Goal: Information Seeking & Learning: Check status

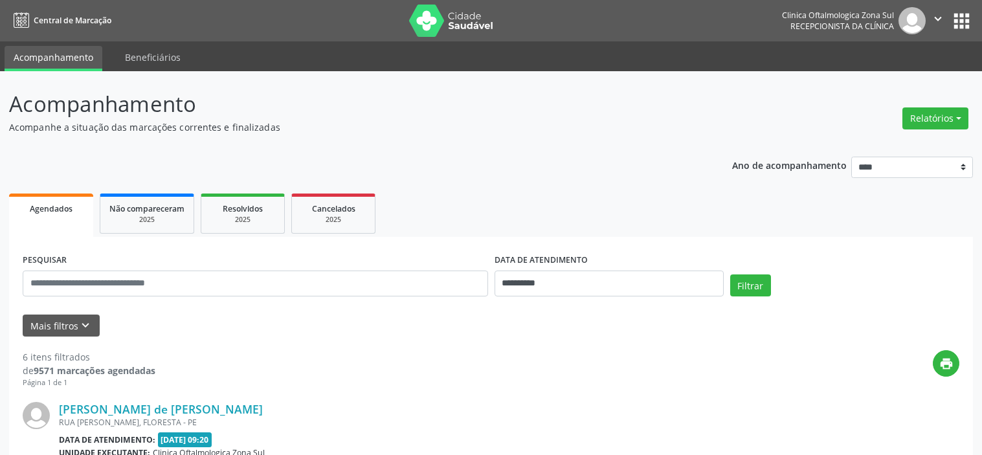
select select "*"
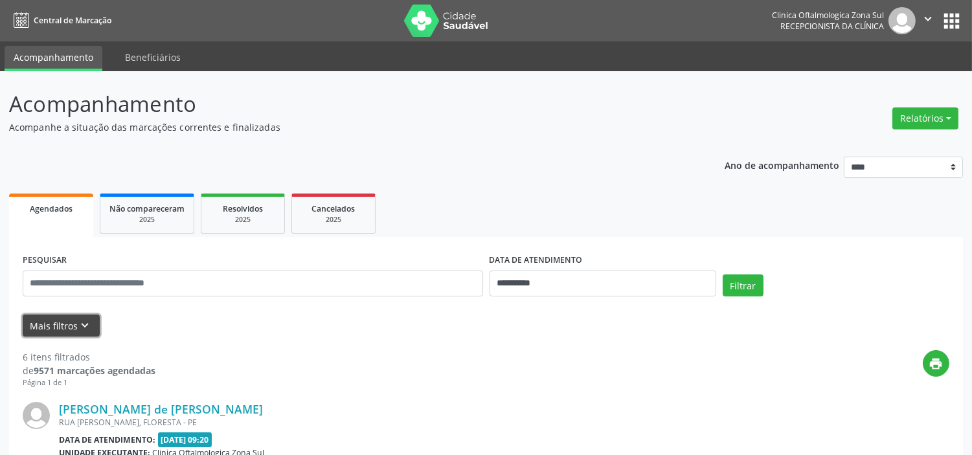
click at [87, 329] on icon "keyboard_arrow_down" at bounding box center [85, 326] width 14 height 14
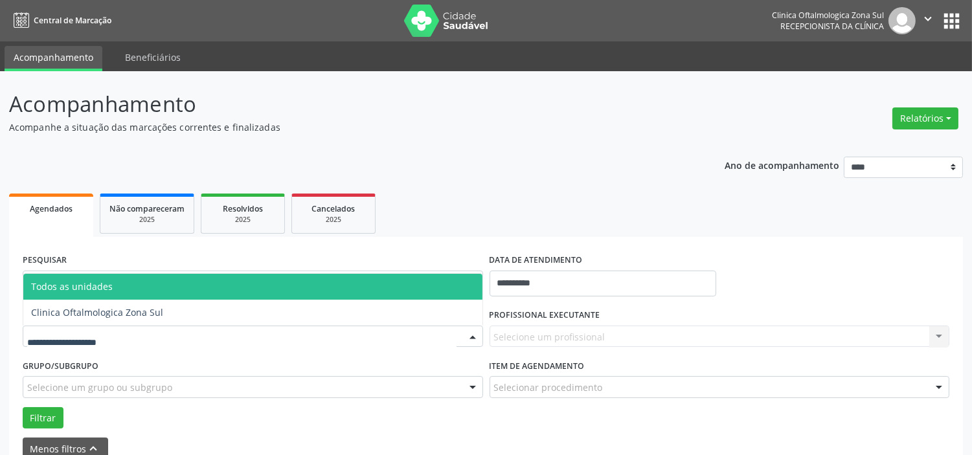
click at [126, 333] on div at bounding box center [253, 337] width 460 height 22
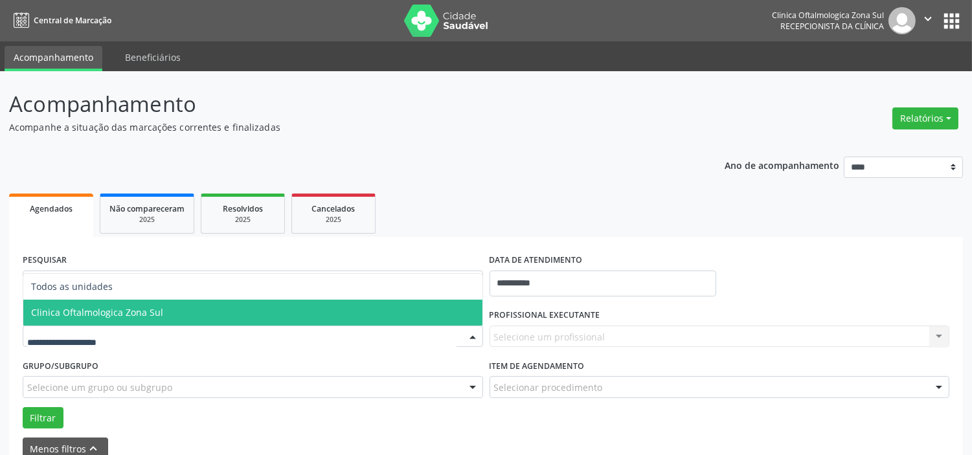
click at [136, 309] on span "Clinica Oftalmologica Zona Sul" at bounding box center [97, 312] width 132 height 12
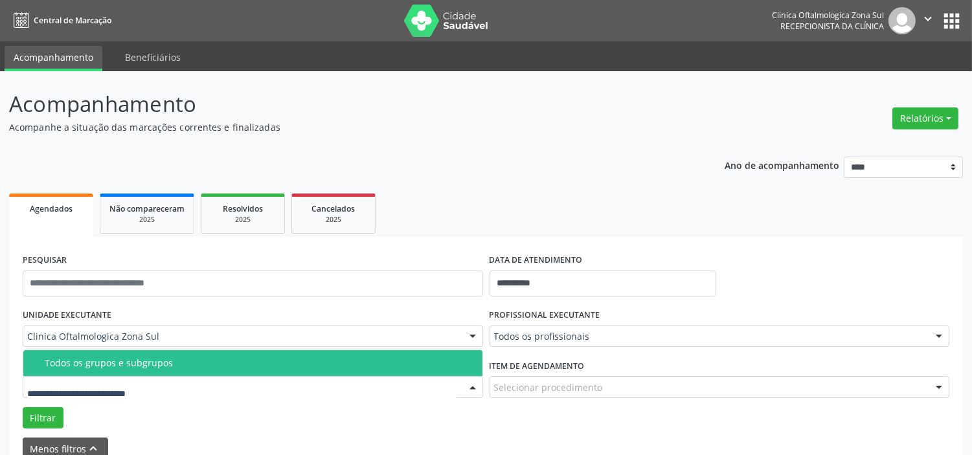
click at [130, 358] on div "Todos os grupos e subgrupos" at bounding box center [260, 363] width 430 height 10
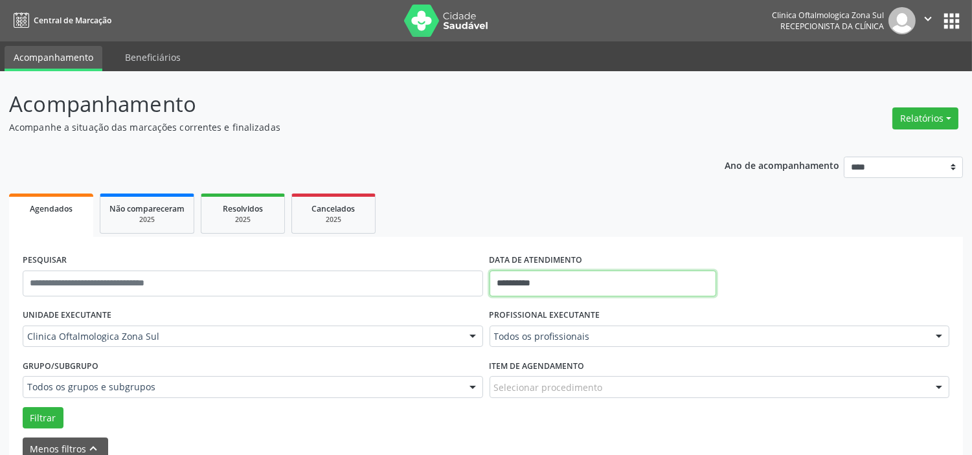
click at [576, 286] on input "**********" at bounding box center [603, 284] width 227 height 26
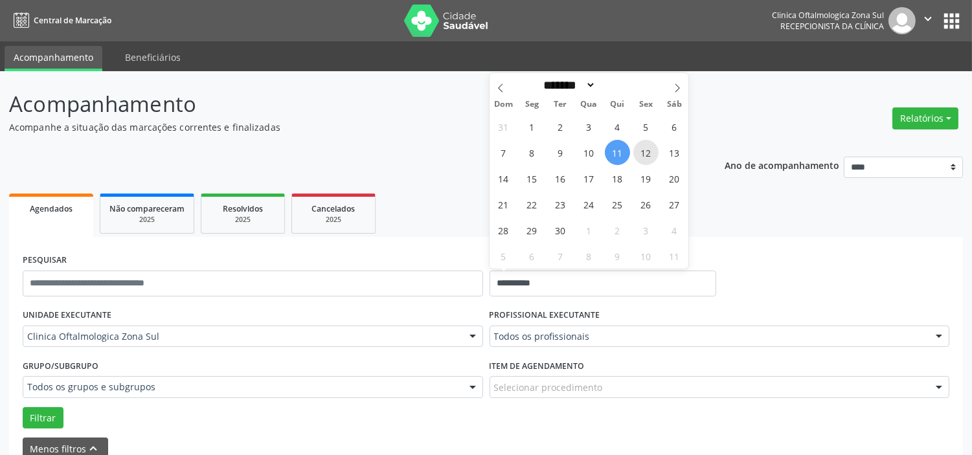
click at [646, 156] on span "12" at bounding box center [645, 152] width 25 height 25
type input "**********"
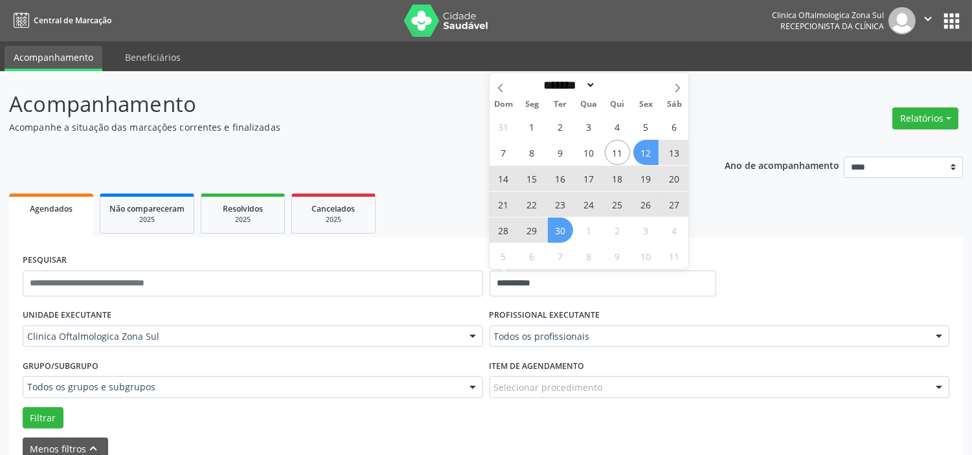
click at [565, 230] on span "30" at bounding box center [560, 230] width 25 height 25
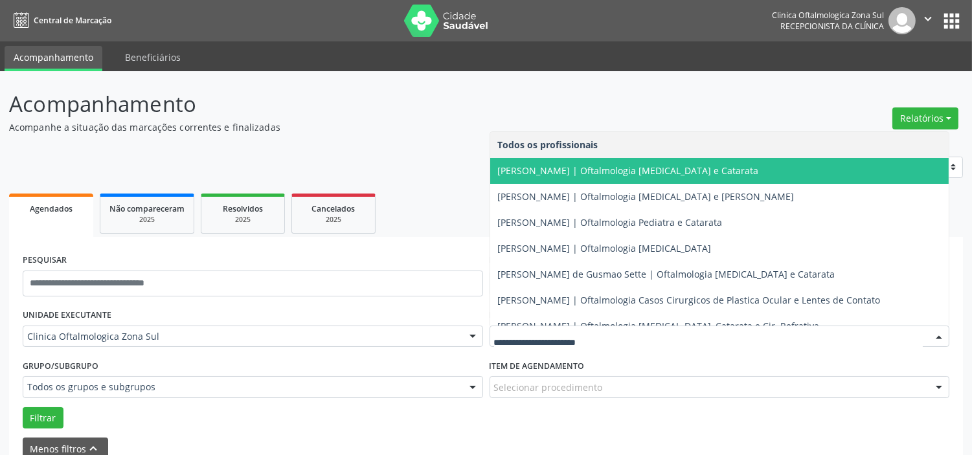
click at [562, 176] on span "[PERSON_NAME] | Oftalmologia [MEDICAL_DATA] e Catarata" at bounding box center [719, 171] width 459 height 26
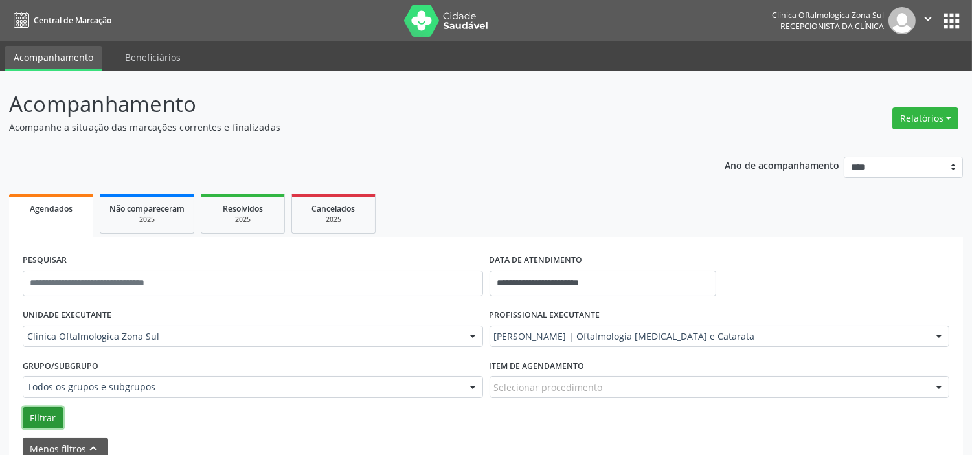
click at [59, 414] on button "Filtrar" at bounding box center [43, 418] width 41 height 22
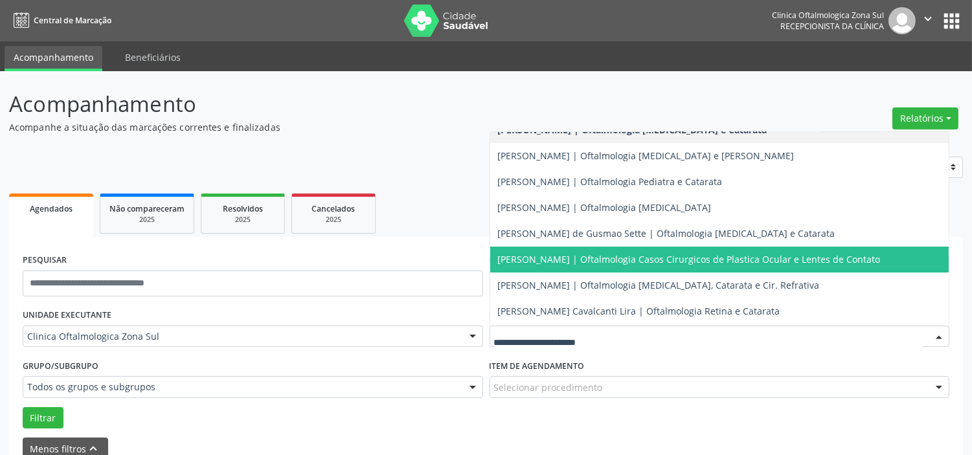
scroll to position [72, 0]
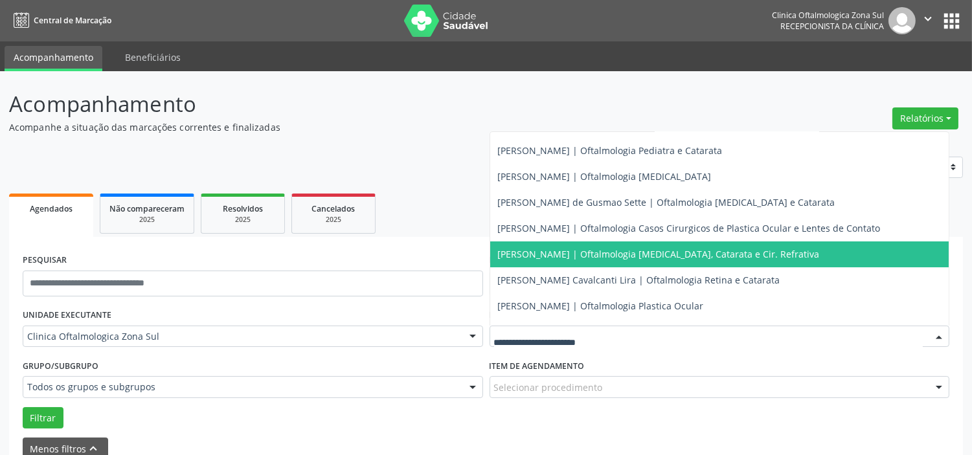
click at [559, 256] on span "[PERSON_NAME] | Oftalmologia [MEDICAL_DATA], Catarata e Cir. Refrativa" at bounding box center [659, 254] width 322 height 12
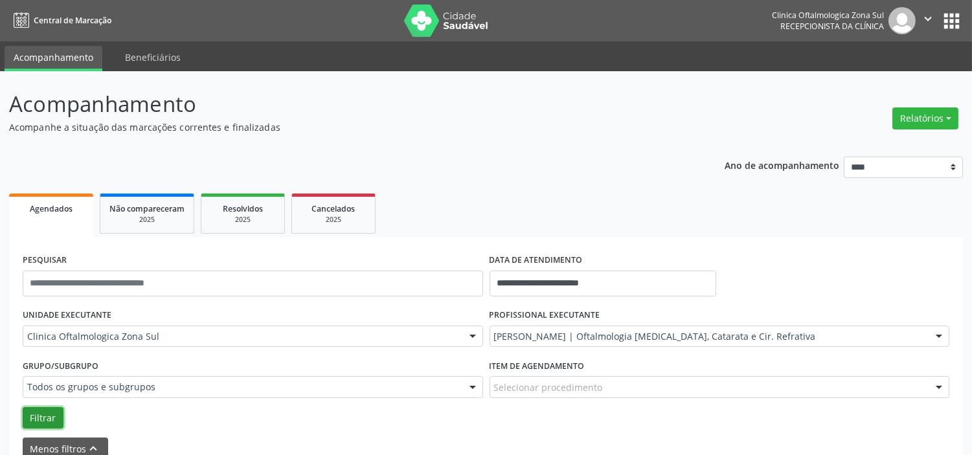
click at [36, 416] on button "Filtrar" at bounding box center [43, 418] width 41 height 22
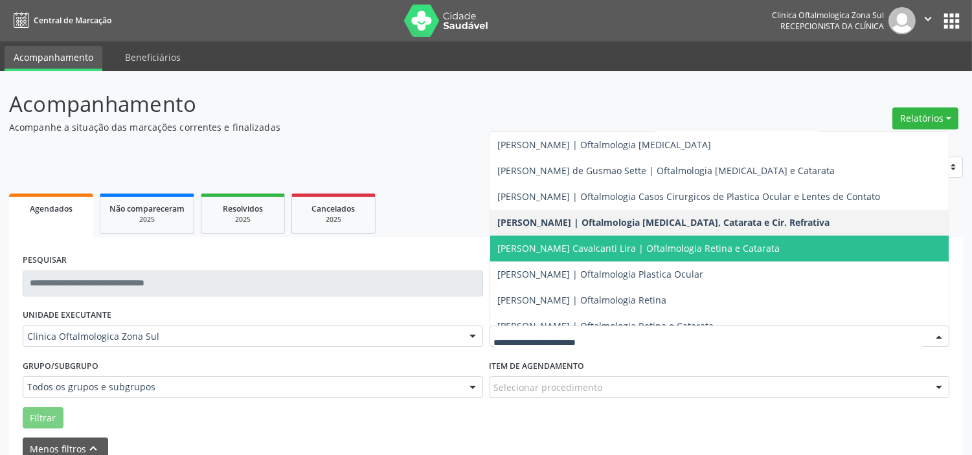
scroll to position [117, 0]
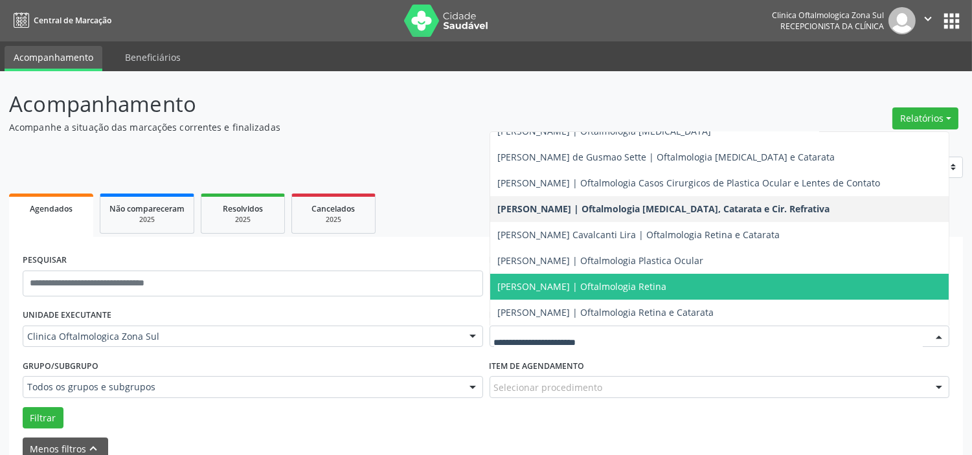
click at [539, 289] on span "[PERSON_NAME] | Oftalmologia Retina" at bounding box center [582, 286] width 169 height 12
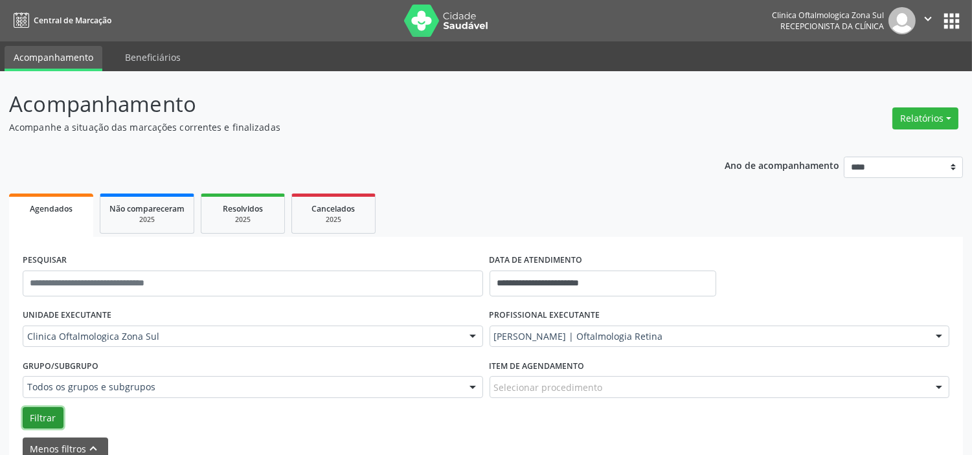
click at [53, 418] on button "Filtrar" at bounding box center [43, 418] width 41 height 22
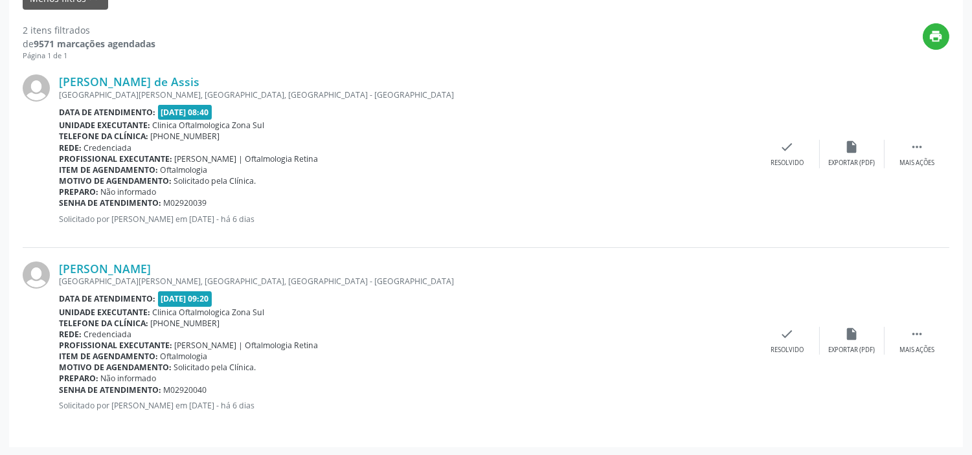
scroll to position [19, 0]
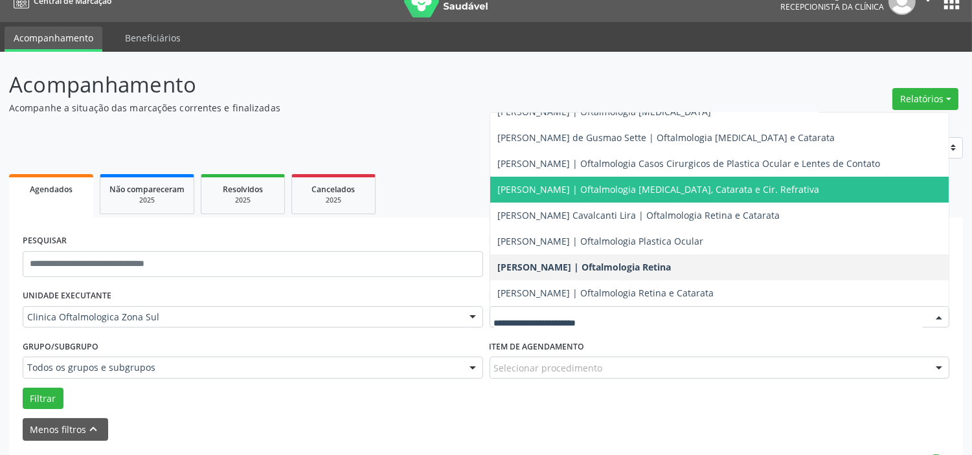
click at [558, 193] on span "[PERSON_NAME] | Oftalmologia [MEDICAL_DATA], Catarata e Cir. Refrativa" at bounding box center [659, 189] width 322 height 12
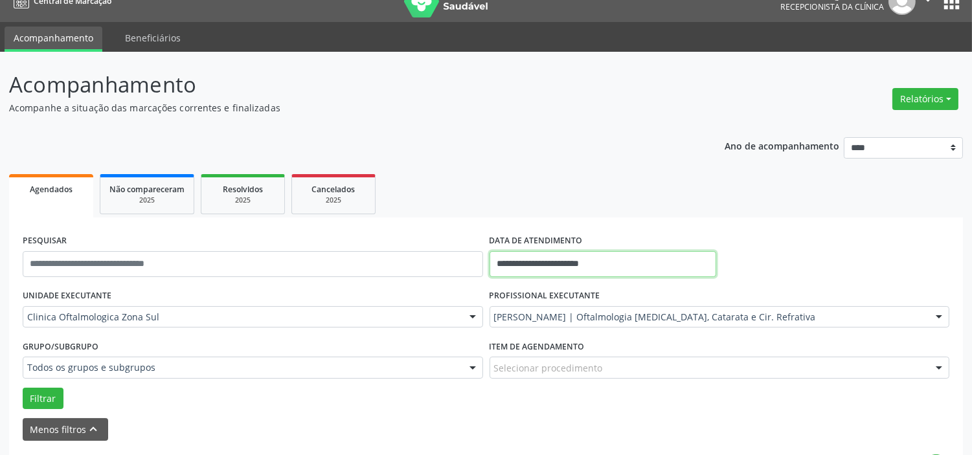
click at [614, 263] on input "**********" at bounding box center [603, 264] width 227 height 26
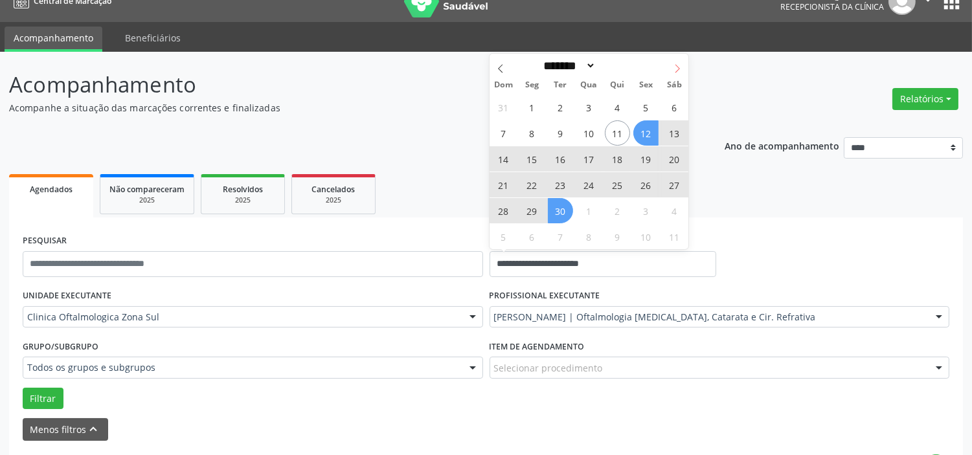
click at [673, 65] on icon at bounding box center [677, 68] width 9 height 9
select select "*"
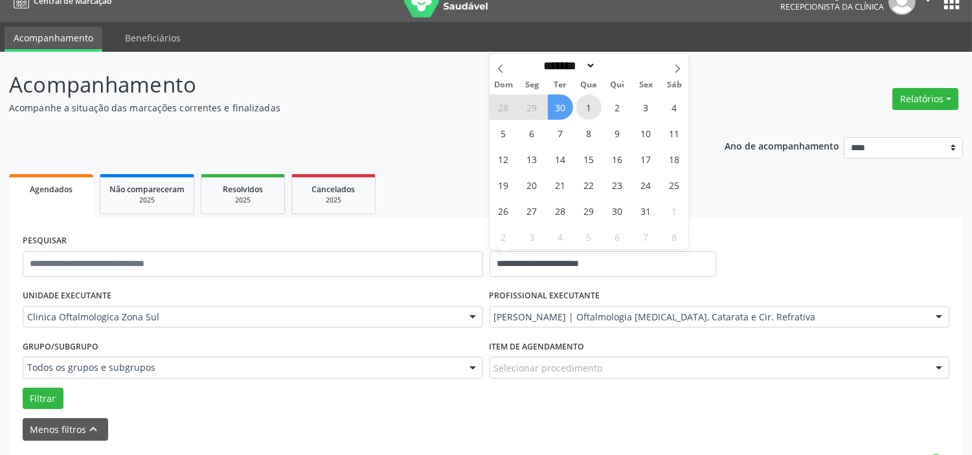
click at [587, 104] on span "1" at bounding box center [588, 107] width 25 height 25
type input "**********"
click at [677, 69] on icon at bounding box center [677, 68] width 9 height 9
select select "**"
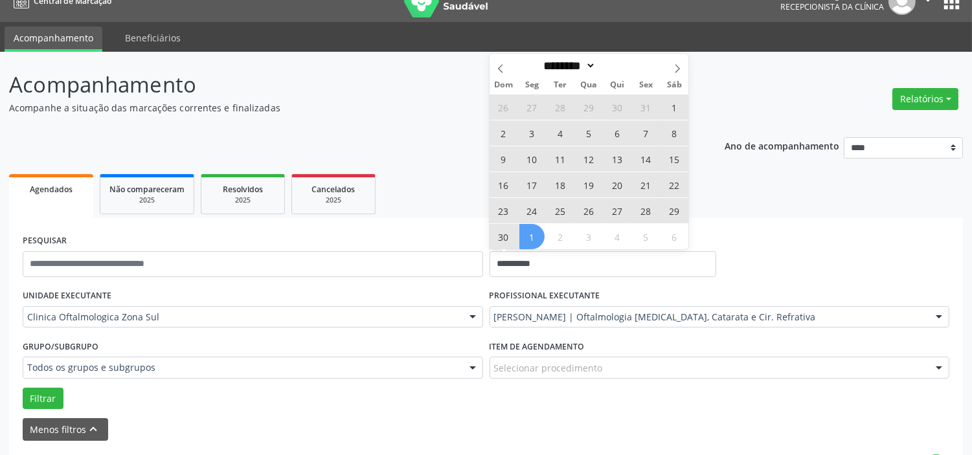
click at [517, 234] on div "26 27 28 29 30 31 1 2 3 4 5 6 7 8 9 10 11 12 13 14 15 16 17 18 19 20 21 22 23 2…" at bounding box center [589, 171] width 199 height 155
click at [513, 234] on span "30" at bounding box center [503, 236] width 25 height 25
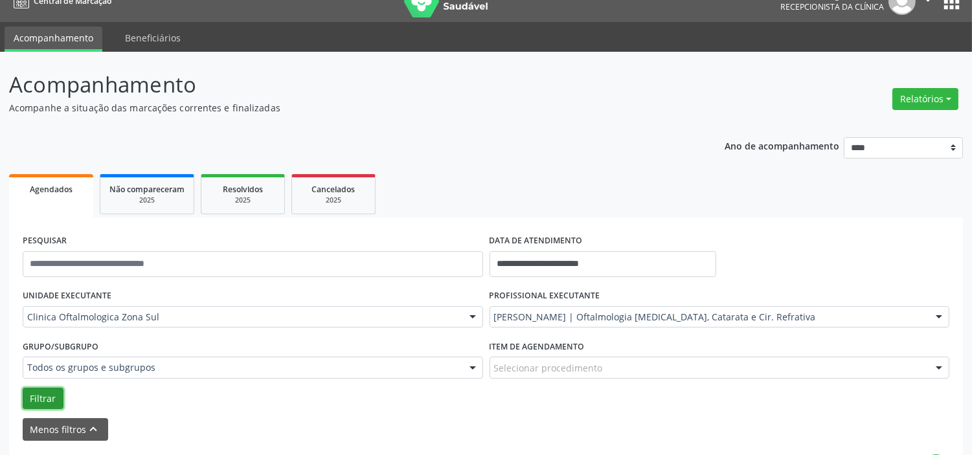
click at [28, 403] on button "Filtrar" at bounding box center [43, 399] width 41 height 22
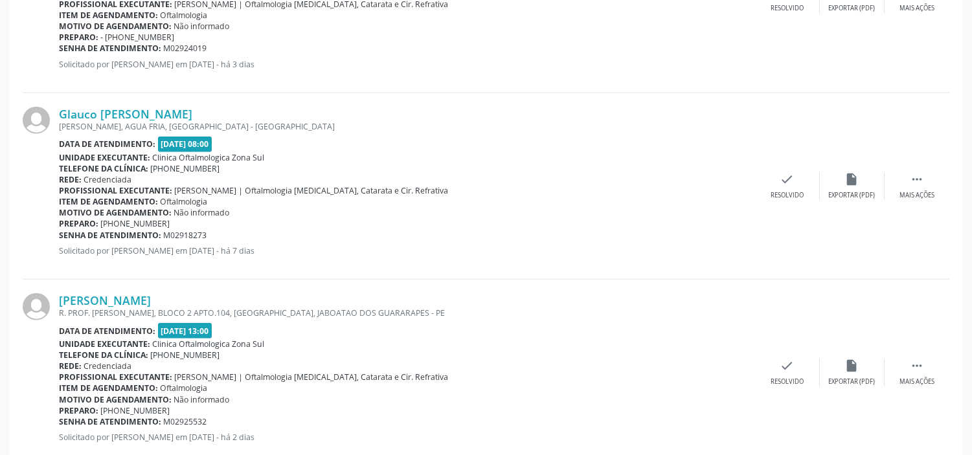
scroll to position [2915, 0]
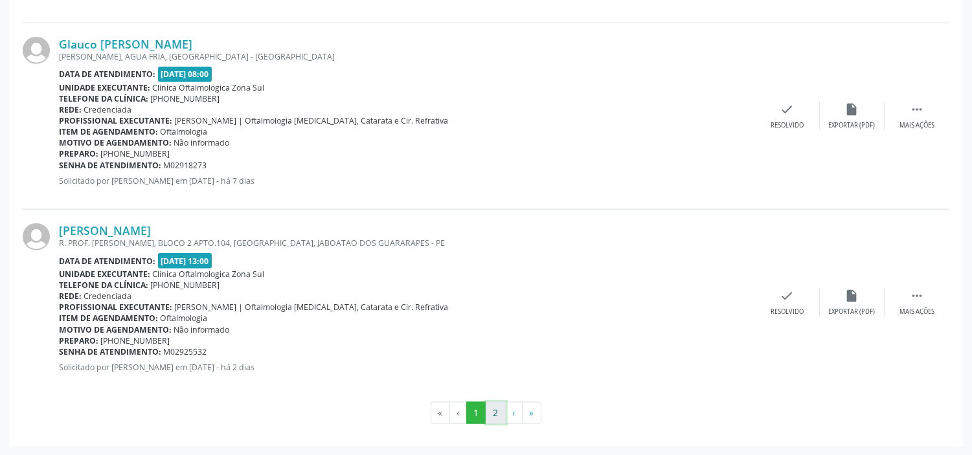
click at [491, 411] on button "2" at bounding box center [496, 413] width 20 height 22
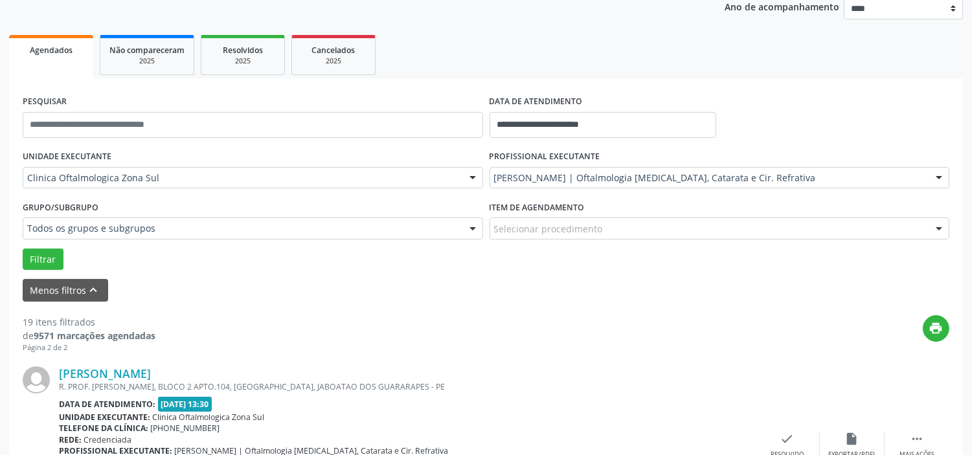
scroll to position [0, 0]
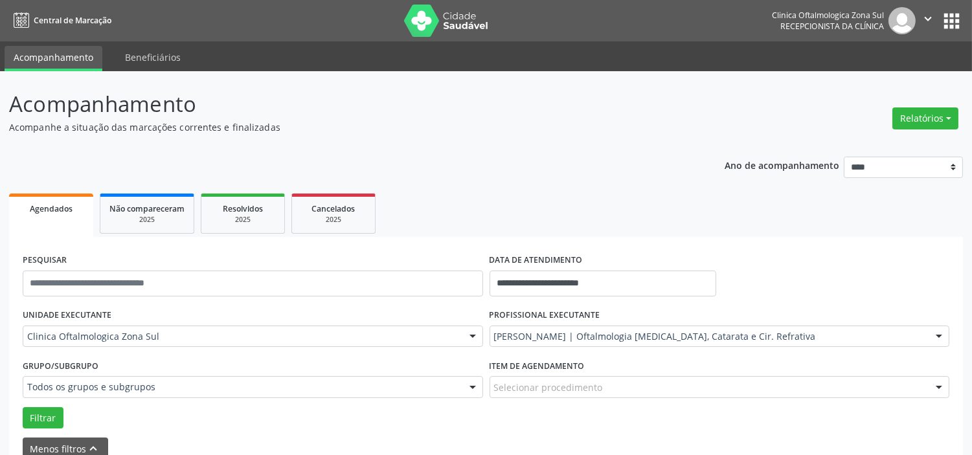
click at [927, 20] on icon "" at bounding box center [928, 19] width 14 height 14
drag, startPoint x: 898, startPoint y: 70, endPoint x: 892, endPoint y: 75, distance: 7.3
click at [898, 70] on link "Sair" at bounding box center [894, 79] width 89 height 18
